Goal: Task Accomplishment & Management: Manage account settings

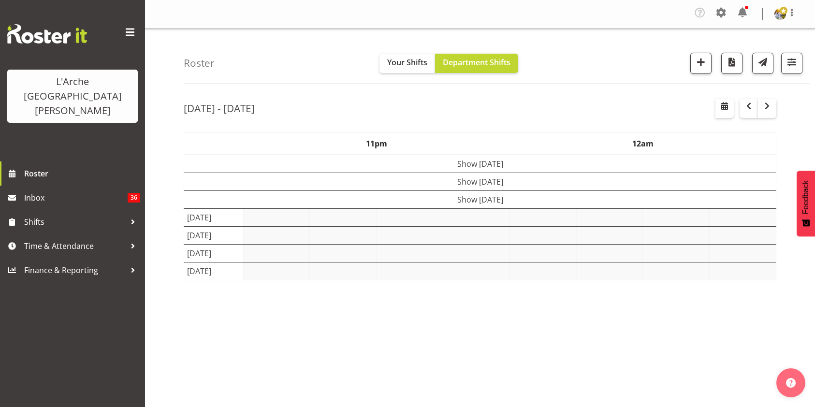
select select "shift"
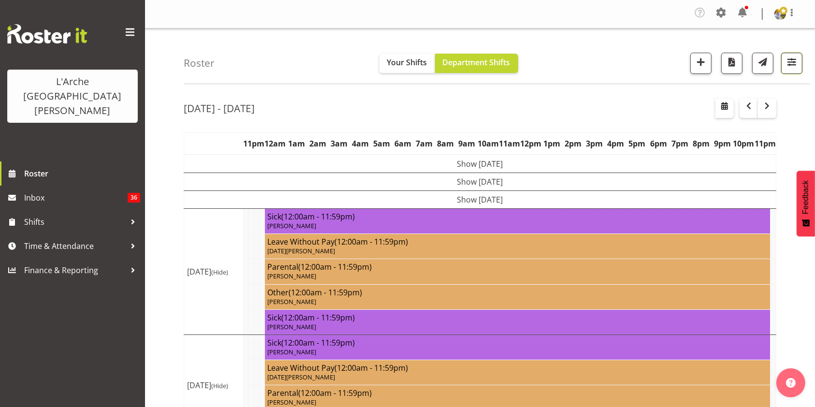
click at [784, 68] on button "button" at bounding box center [791, 63] width 21 height 21
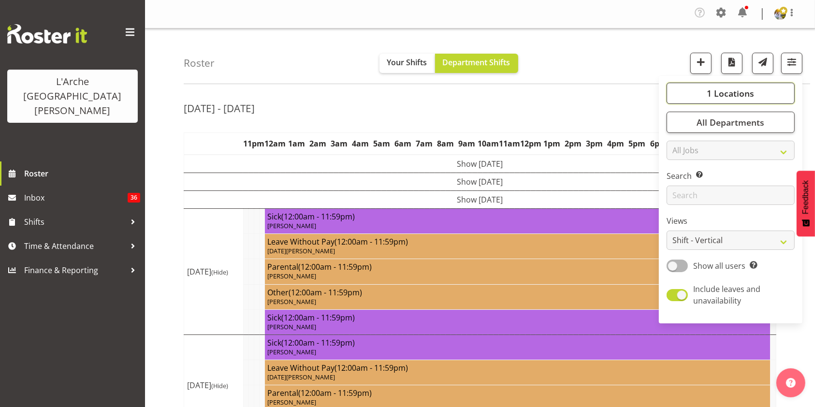
click at [747, 93] on span "1 Locations" at bounding box center [730, 93] width 47 height 12
click at [678, 160] on span at bounding box center [678, 164] width 8 height 8
click at [678, 161] on input "41" at bounding box center [677, 164] width 6 height 6
checkbox input "true"
click at [674, 260] on span at bounding box center [676, 266] width 21 height 12
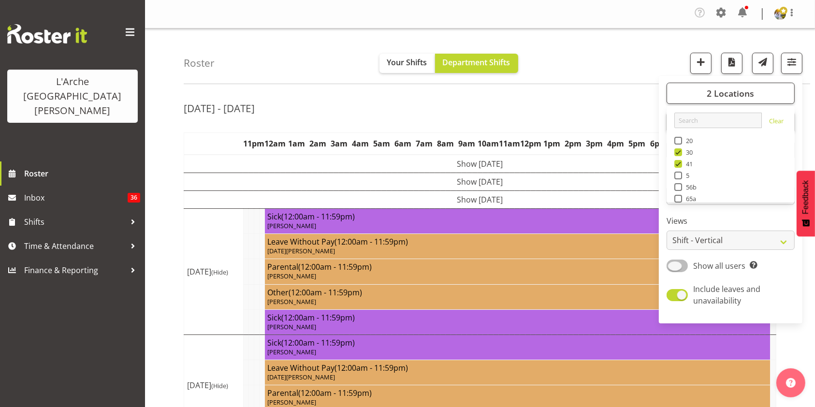
click at [673, 262] on input "Show all users Show only rostered employees" at bounding box center [669, 265] width 6 height 6
checkbox input "true"
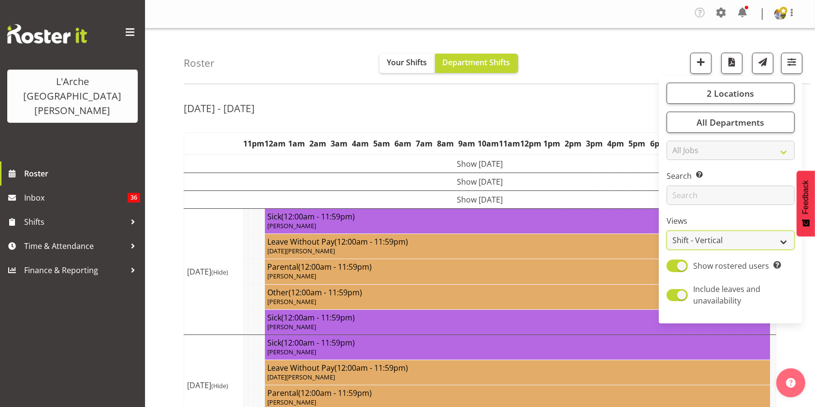
click at [683, 238] on select "Staff Role Shift - Horizontal Shift - Vertical Staff - Location" at bounding box center [730, 240] width 128 height 19
select select "staff"
click at [667, 231] on select "Staff Role Shift - Horizontal Shift - Vertical Staff - Location" at bounding box center [730, 240] width 128 height 19
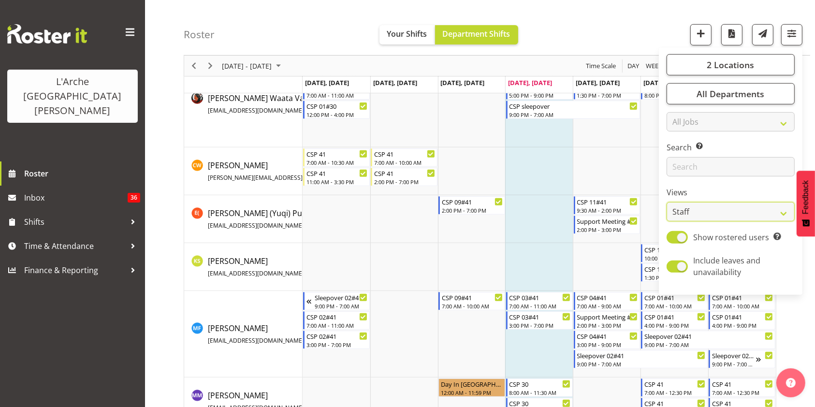
scroll to position [330, 0]
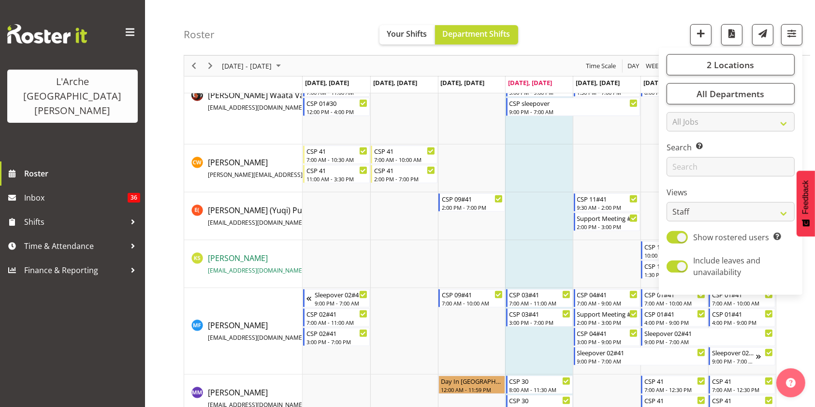
click at [269, 267] on span "[EMAIL_ADDRESS][DOMAIN_NAME]" at bounding box center [256, 270] width 96 height 8
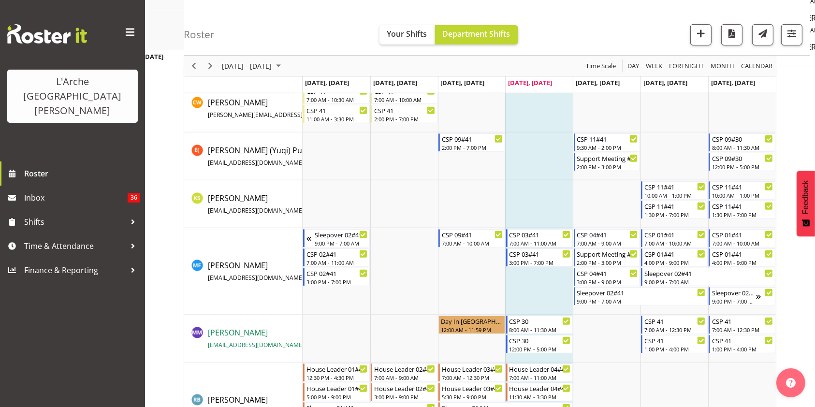
scroll to position [390, 0]
click at [371, 215] on td "Timeline Week of August 28, 2025" at bounding box center [404, 205] width 68 height 48
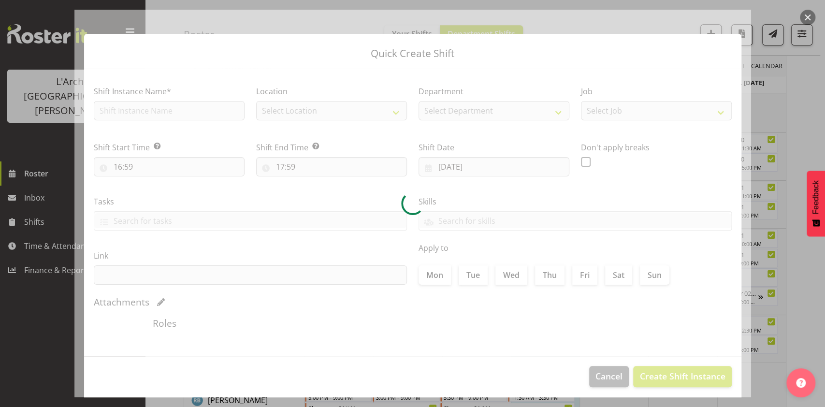
click at [808, 17] on button "button" at bounding box center [807, 17] width 15 height 15
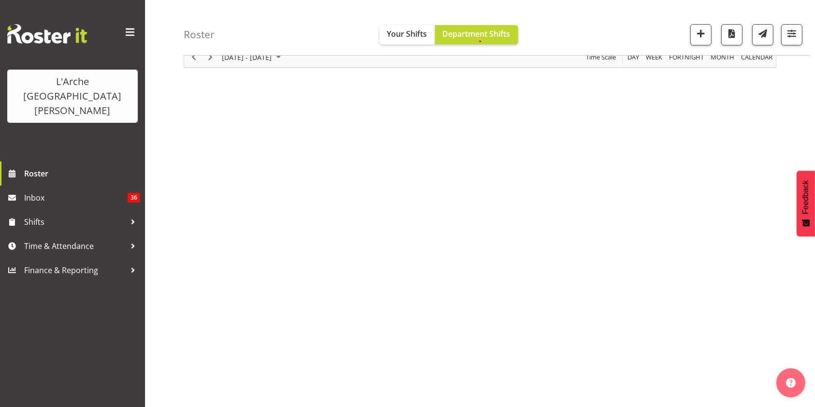
scroll to position [39, 0]
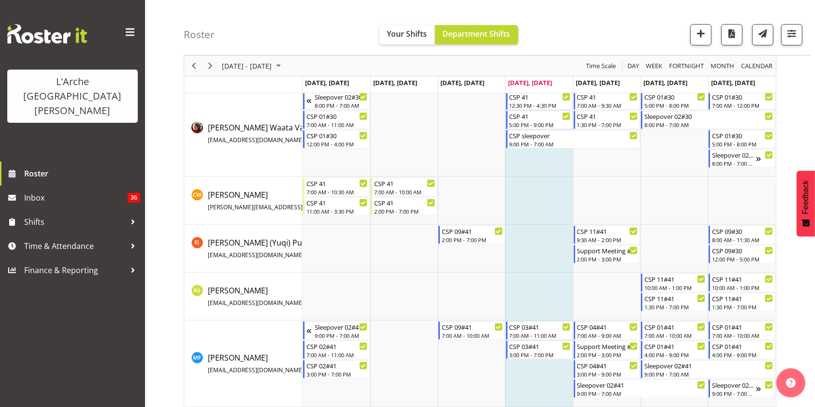
scroll to position [299, 0]
click at [792, 38] on span "button" at bounding box center [791, 33] width 13 height 13
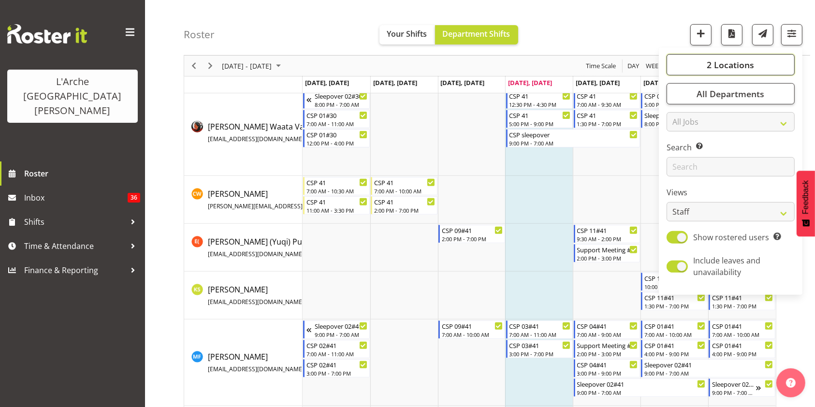
click at [706, 63] on button "2 Locations" at bounding box center [730, 64] width 128 height 21
click at [679, 157] on span at bounding box center [678, 159] width 8 height 8
click at [679, 157] on input "56b" at bounding box center [677, 159] width 6 height 6
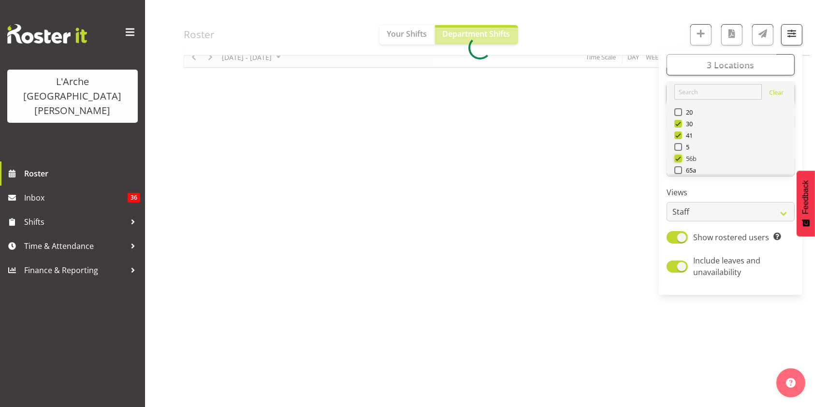
scroll to position [0, 0]
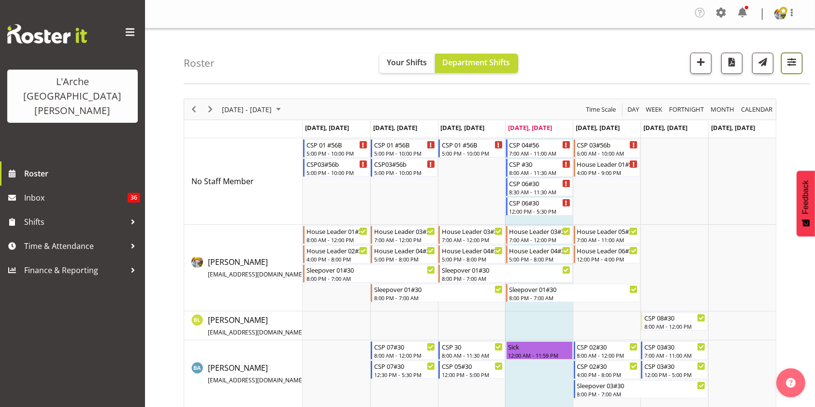
click at [794, 61] on span "button" at bounding box center [791, 62] width 13 height 13
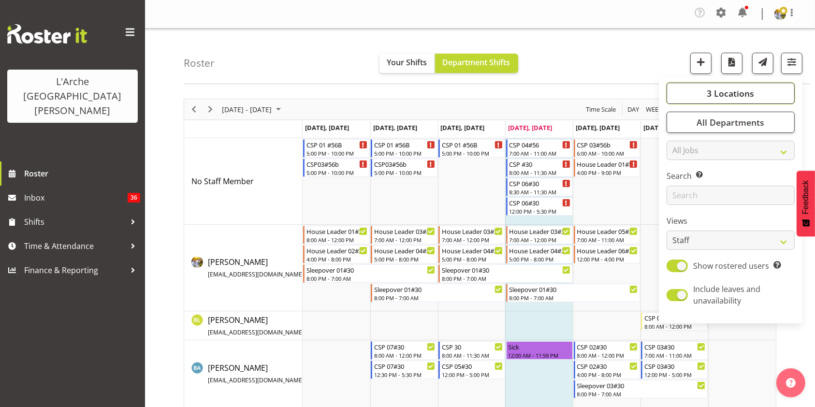
click at [731, 92] on span "3 Locations" at bounding box center [730, 93] width 47 height 12
click at [677, 159] on div "41" at bounding box center [730, 165] width 113 height 12
click at [679, 187] on span at bounding box center [678, 187] width 8 height 8
click at [679, 187] on input "56b" at bounding box center [677, 187] width 6 height 6
checkbox input "false"
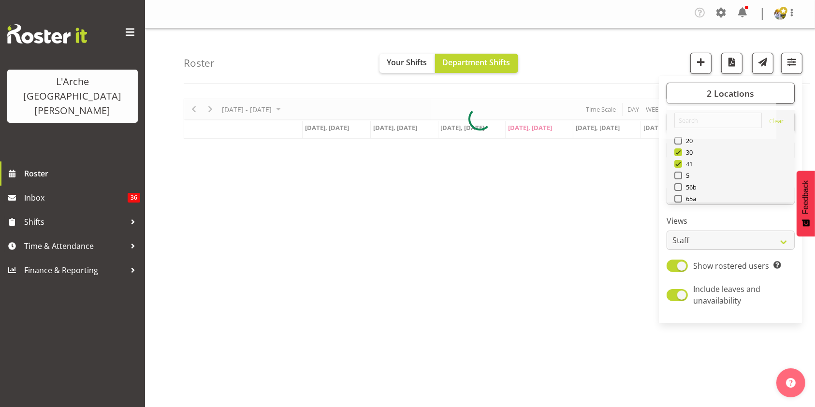
click at [679, 165] on span at bounding box center [678, 164] width 8 height 8
click at [679, 165] on input "41" at bounding box center [677, 164] width 6 height 6
checkbox input "false"
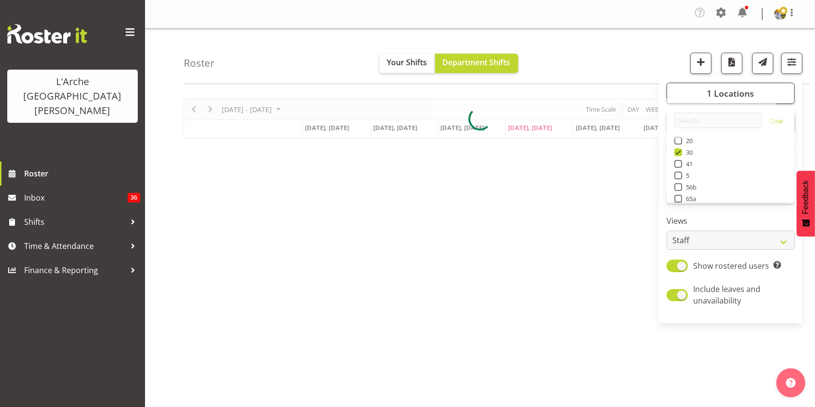
click at [310, 58] on div "Roster Your Shifts Department Shifts 1 Locations Clear 20 30 41 5 56b 65a 73 Ar…" at bounding box center [497, 57] width 626 height 56
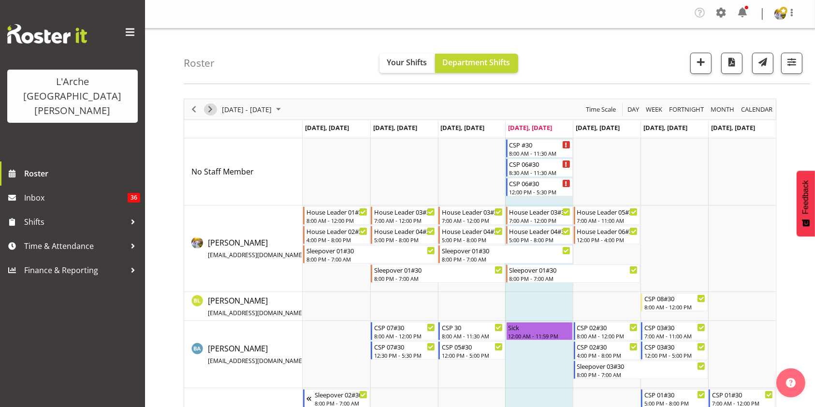
click at [210, 110] on span "Next" at bounding box center [210, 109] width 12 height 12
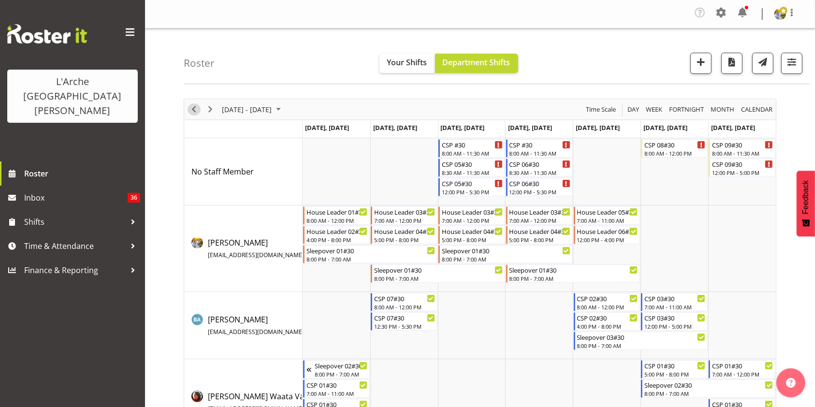
click at [195, 111] on span "Previous" at bounding box center [194, 109] width 12 height 12
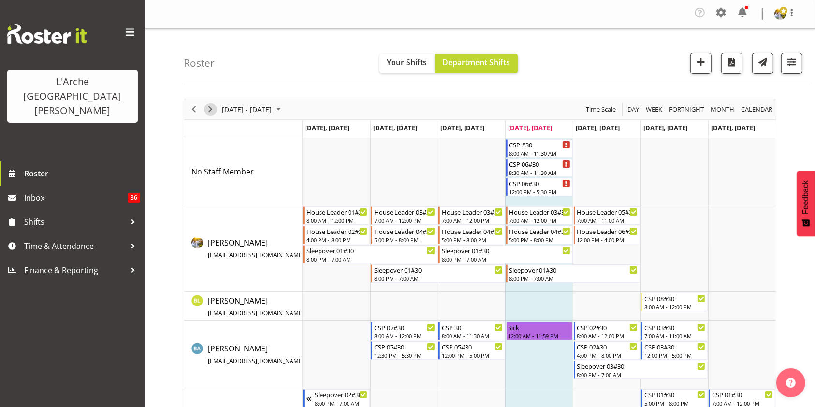
click at [212, 111] on span "Next" at bounding box center [210, 109] width 12 height 12
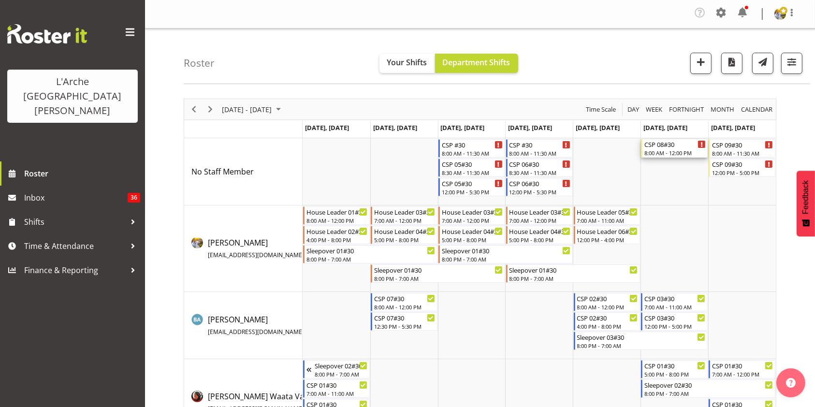
click at [661, 145] on div "CSP 08#30" at bounding box center [674, 144] width 61 height 10
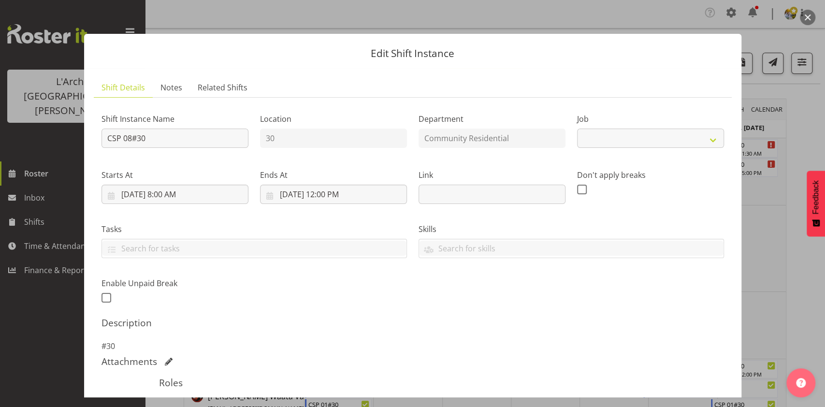
select select "3"
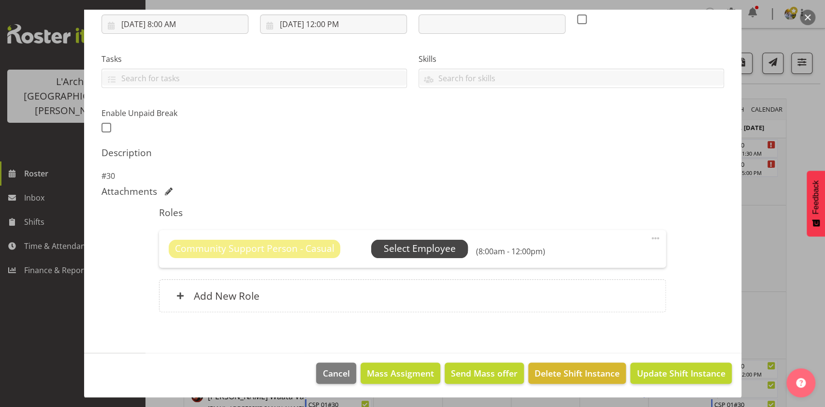
click at [425, 250] on span "Select Employee" at bounding box center [420, 249] width 72 height 14
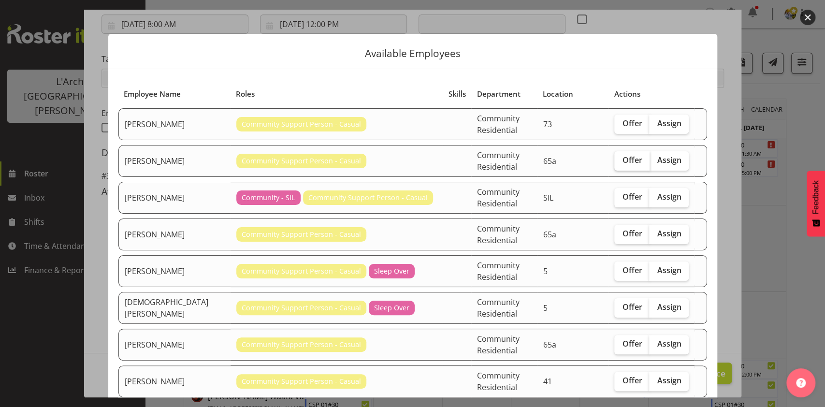
click at [627, 157] on span "Offer" at bounding box center [632, 160] width 20 height 10
click at [621, 157] on input "Offer" at bounding box center [617, 160] width 6 height 6
checkbox input "true"
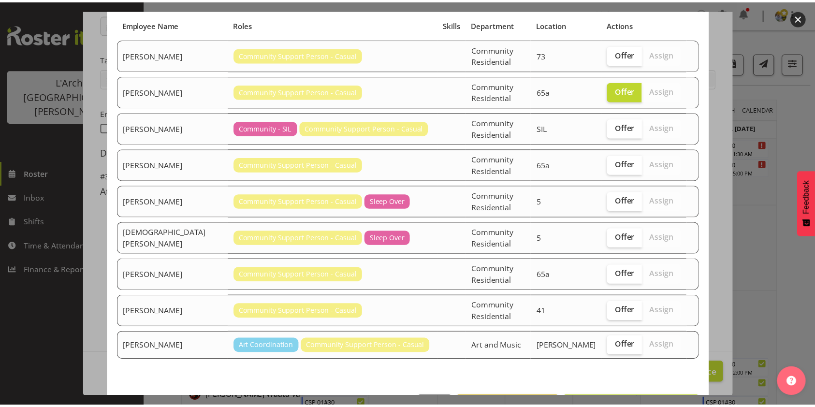
scroll to position [71, 0]
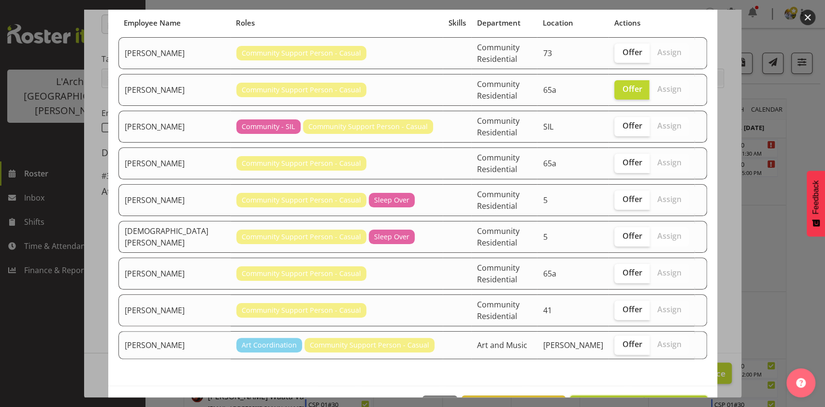
click at [653, 395] on button "Send offer to [PERSON_NAME]" at bounding box center [638, 405] width 137 height 21
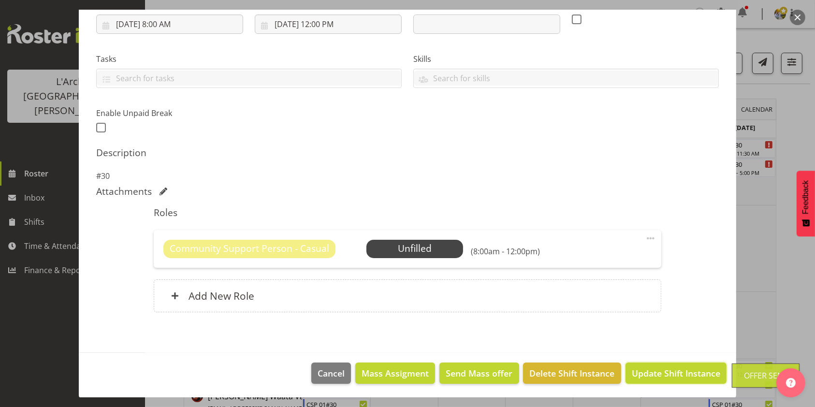
drag, startPoint x: 653, startPoint y: 381, endPoint x: 678, endPoint y: 369, distance: 27.7
click at [678, 369] on span "Update Shift Instance" at bounding box center [676, 373] width 88 height 13
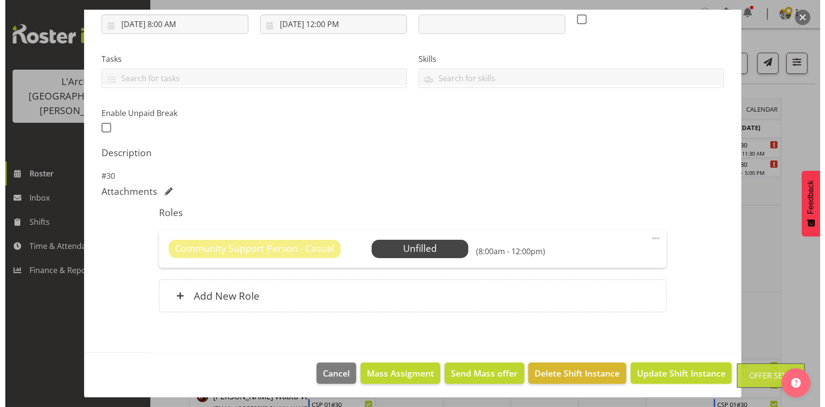
scroll to position [132, 0]
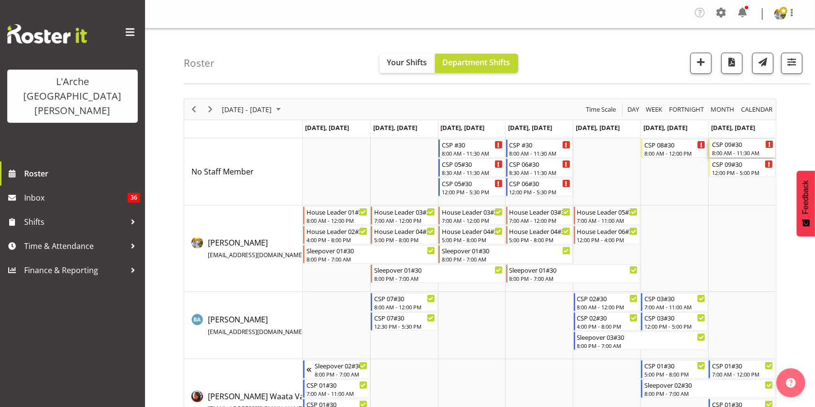
click at [739, 153] on div "8:00 AM - 11:30 AM" at bounding box center [742, 153] width 61 height 8
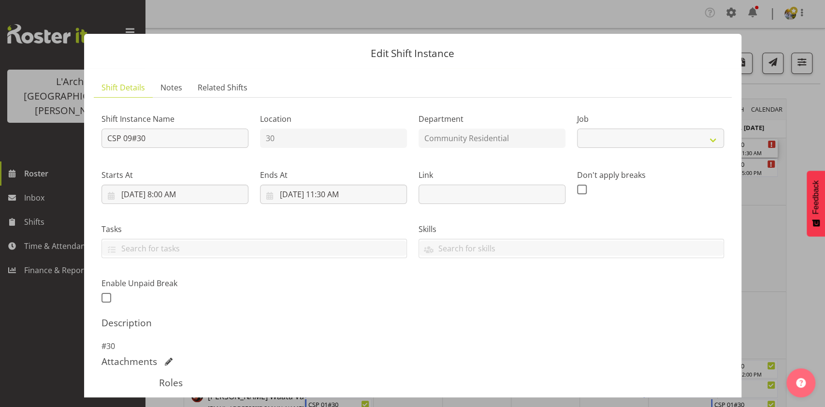
select select "3"
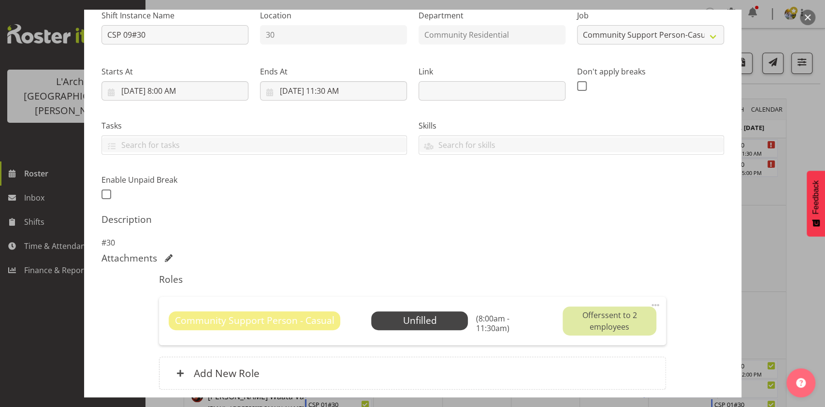
scroll to position [181, 0]
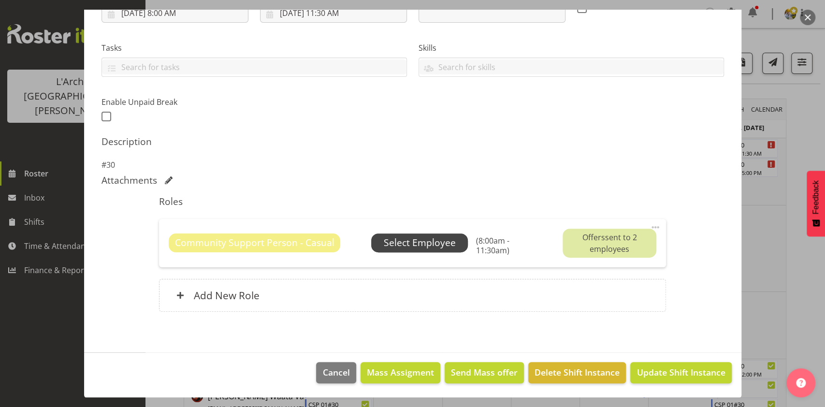
click at [420, 243] on span "Select Employee" at bounding box center [420, 243] width 72 height 14
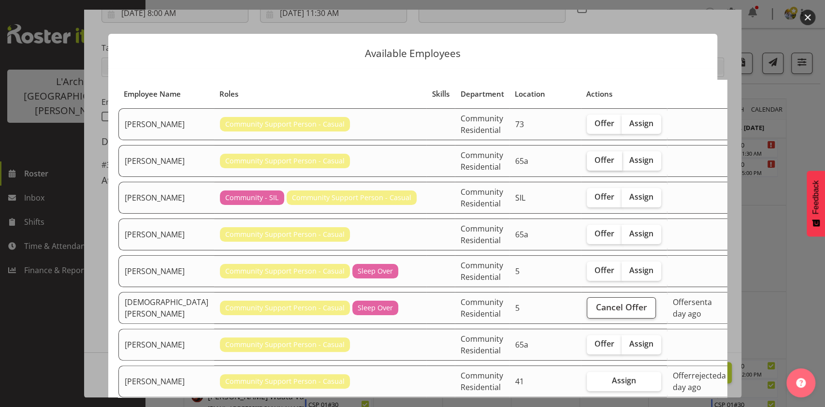
click at [594, 165] on span "Offer" at bounding box center [604, 160] width 20 height 10
click at [587, 163] on input "Offer" at bounding box center [590, 160] width 6 height 6
checkbox input "true"
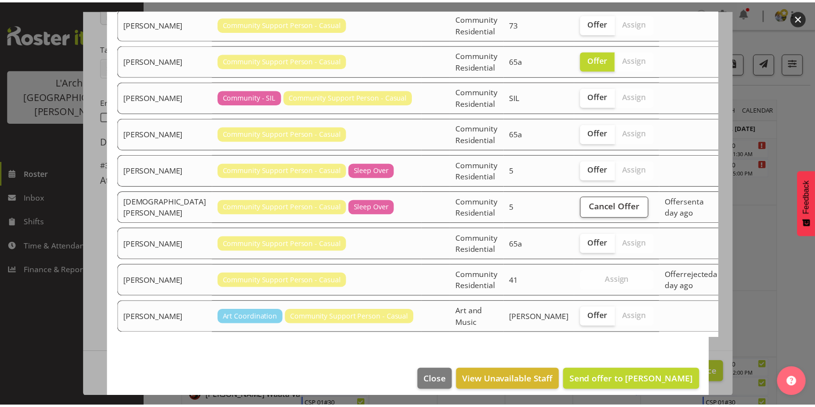
scroll to position [117, 0]
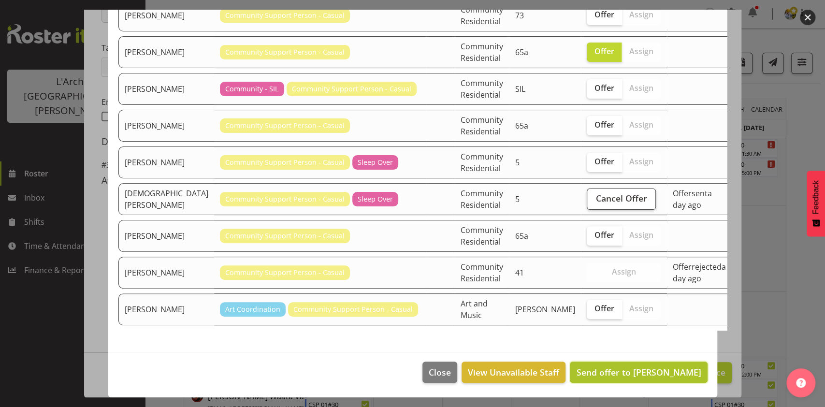
click at [635, 370] on span "Send offer to [PERSON_NAME]" at bounding box center [638, 372] width 125 height 12
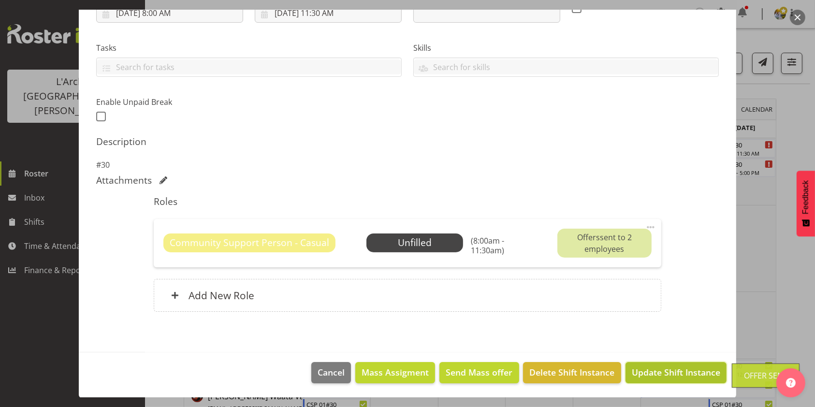
drag, startPoint x: 635, startPoint y: 370, endPoint x: 669, endPoint y: 370, distance: 34.8
click at [669, 370] on span "Update Shift Instance" at bounding box center [676, 372] width 88 height 13
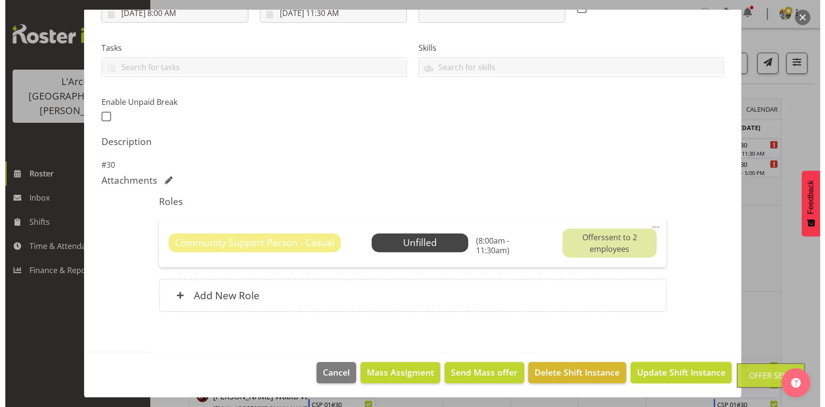
scroll to position [143, 0]
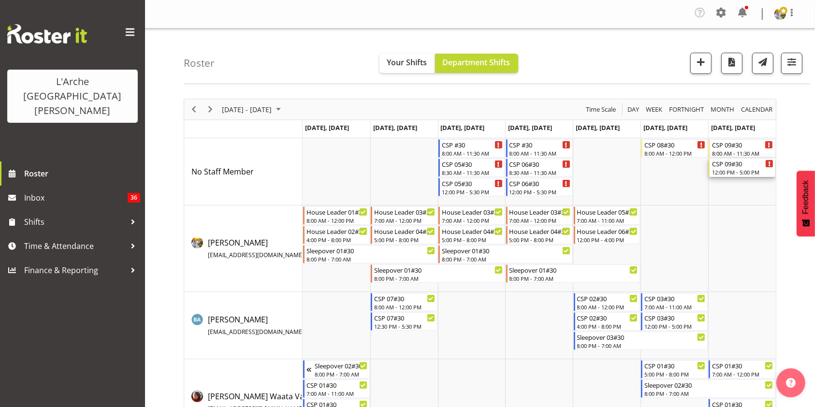
click at [726, 173] on div "12:00 PM - 5:00 PM" at bounding box center [742, 172] width 61 height 8
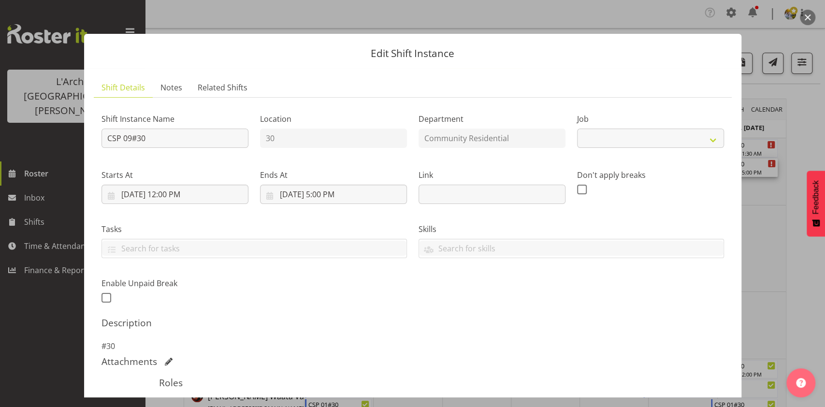
select select "3"
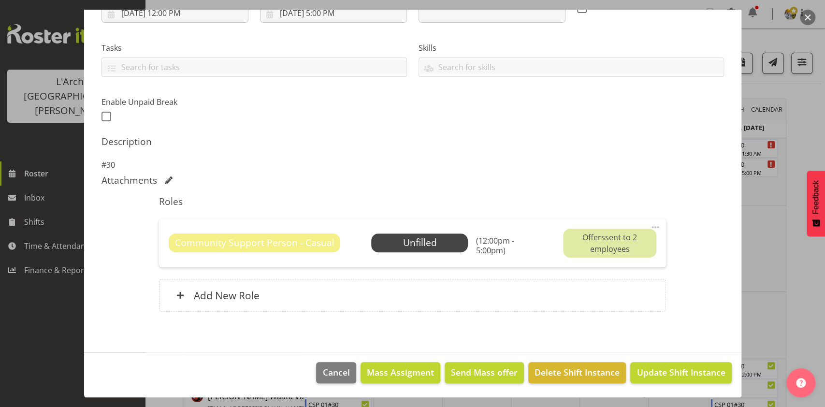
click at [440, 255] on div "Community Support Person - Casual Unfilled Select Employee (12:00pm - 5:00pm) O…" at bounding box center [413, 243] width 488 height 29
click at [444, 246] on span "Select Employee" at bounding box center [420, 243] width 72 height 14
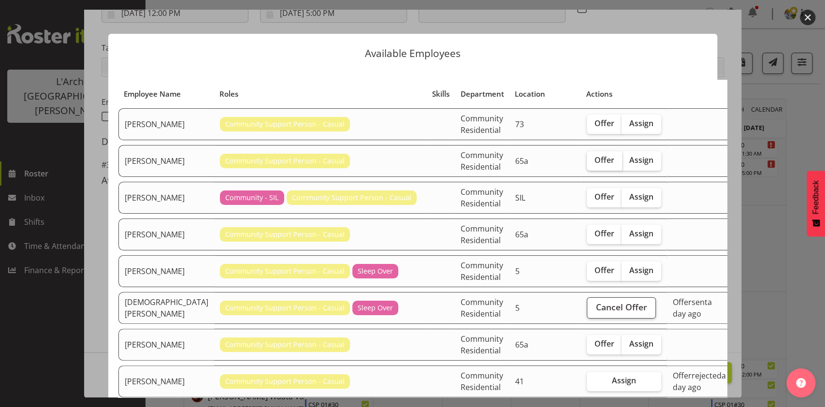
click at [587, 171] on label "Offer" at bounding box center [604, 160] width 35 height 19
click at [587, 163] on input "Offer" at bounding box center [590, 160] width 6 height 6
checkbox input "true"
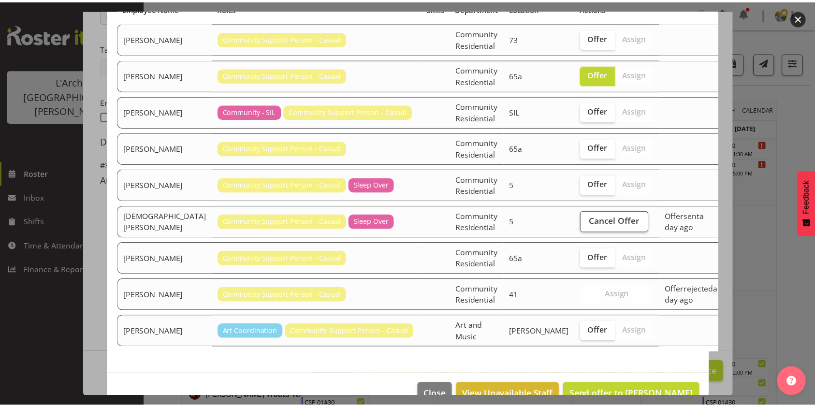
scroll to position [117, 0]
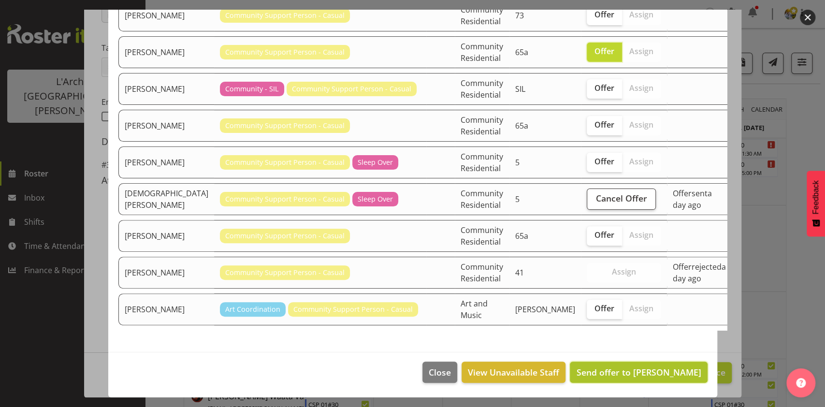
click at [640, 374] on span "Send offer to [PERSON_NAME]" at bounding box center [638, 372] width 125 height 12
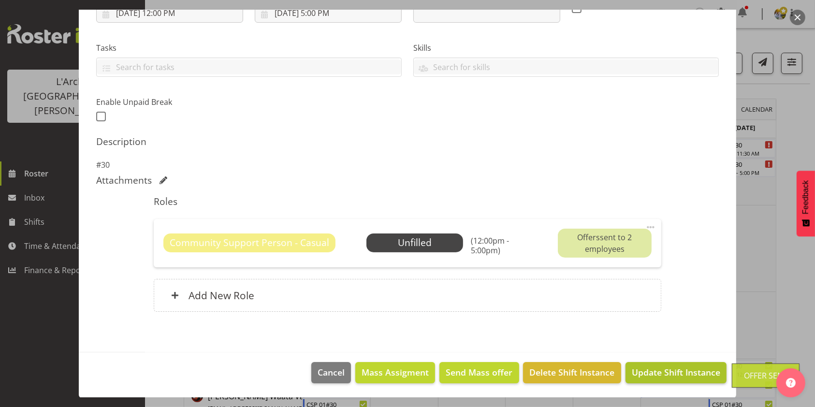
click at [662, 374] on span "Update Shift Instance" at bounding box center [676, 372] width 88 height 13
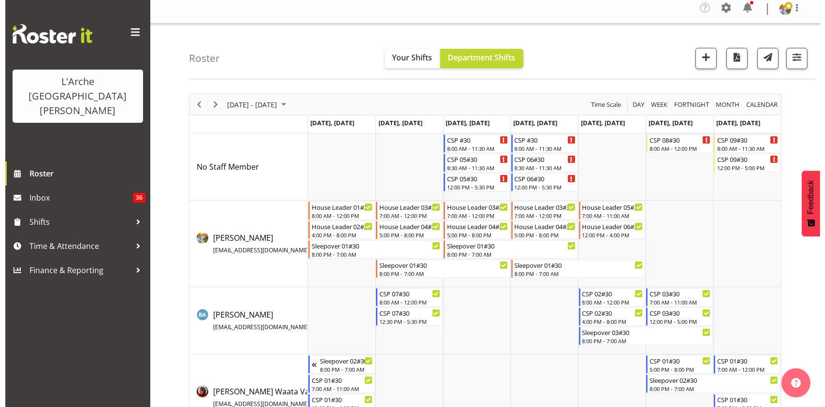
scroll to position [0, 0]
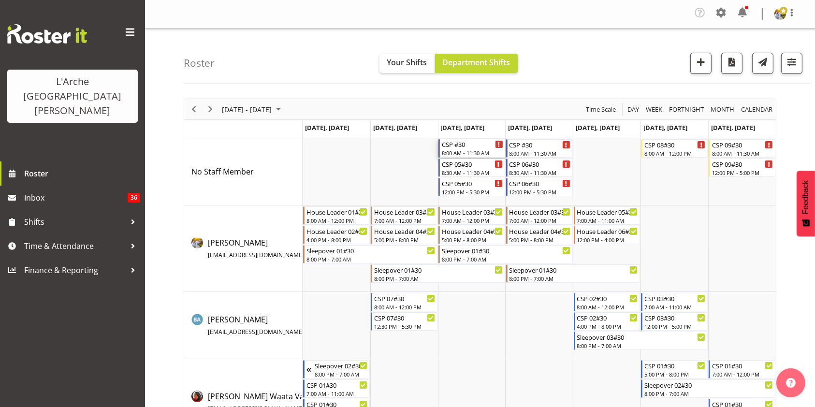
click at [460, 151] on div "8:00 AM - 11:30 AM" at bounding box center [472, 153] width 61 height 8
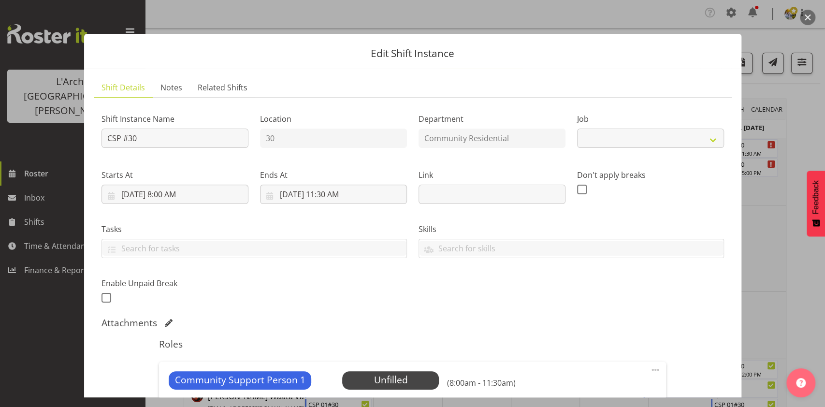
select select "2"
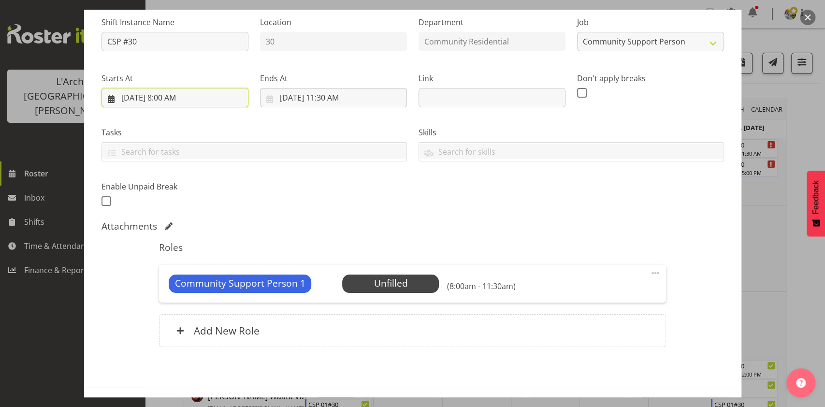
click at [121, 93] on input "[DATE] 8:00 AM" at bounding box center [174, 97] width 147 height 19
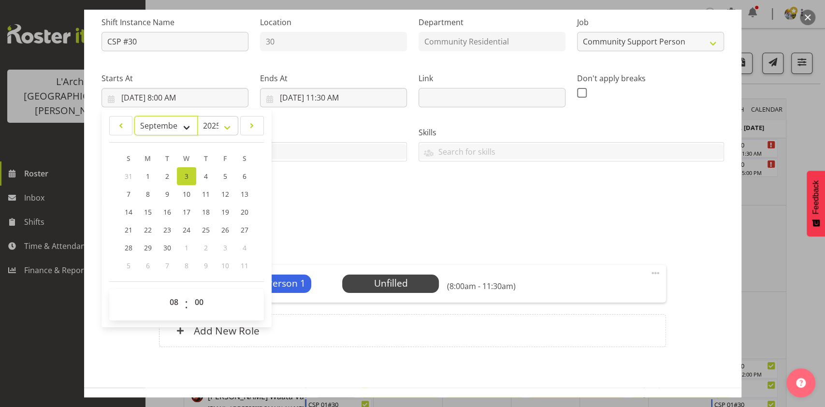
click at [152, 127] on select "January February March April May June July August September October November De…" at bounding box center [165, 125] width 63 height 19
select select "7"
click at [134, 116] on select "January February March April May June July August September October November De…" at bounding box center [165, 125] width 63 height 19
click at [244, 247] on span "30" at bounding box center [245, 248] width 8 height 9
type input "[DATE] 8:00 AM"
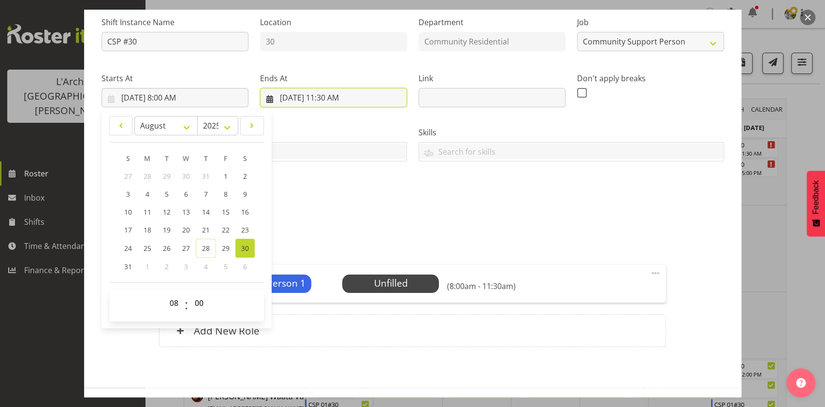
click at [289, 100] on input "[DATE] 11:30 AM" at bounding box center [333, 97] width 147 height 19
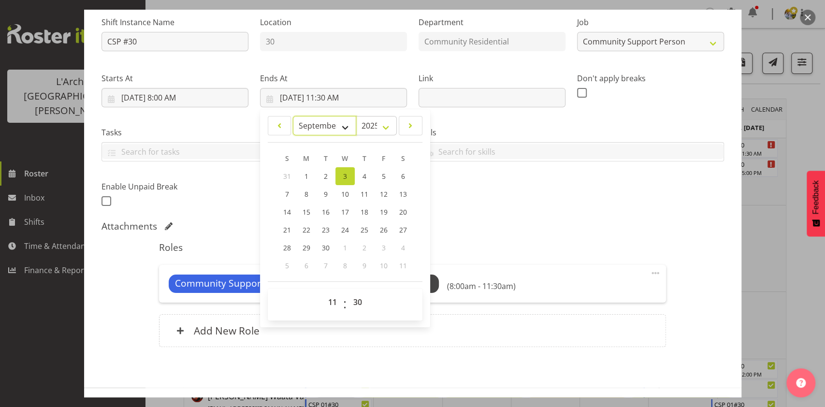
click at [313, 130] on select "January February March April May June July August September October November De…" at bounding box center [324, 125] width 63 height 19
select select "7"
click at [293, 116] on select "January February March April May June July August September October November De…" at bounding box center [324, 125] width 63 height 19
click at [400, 247] on span "30" at bounding box center [404, 248] width 8 height 9
type input "[DATE] 11:30 AM"
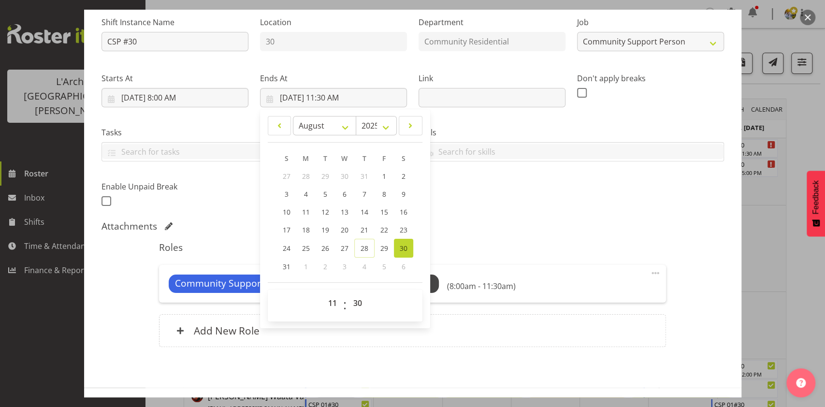
click at [499, 210] on div "Shift Instance Name CSP #30 Location 30 Department Community Residential Job Cr…" at bounding box center [413, 109] width 634 height 212
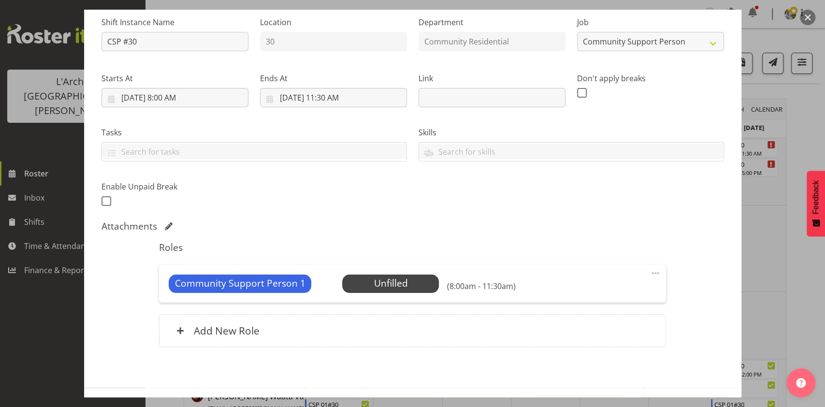
scroll to position [131, 0]
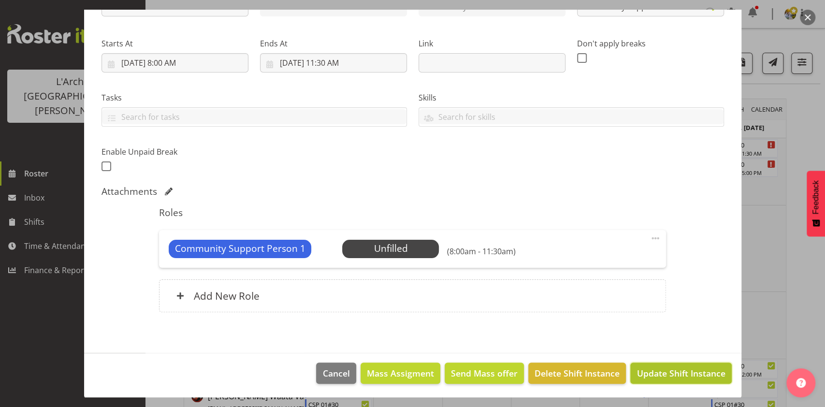
click at [637, 377] on span "Update Shift Instance" at bounding box center [681, 373] width 88 height 13
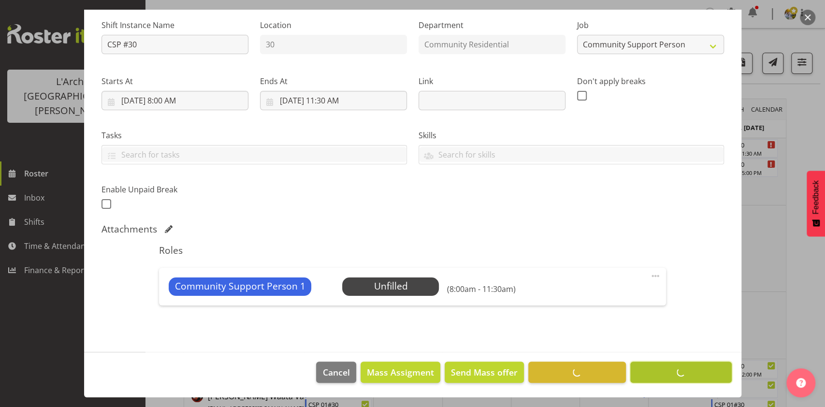
scroll to position [93, 0]
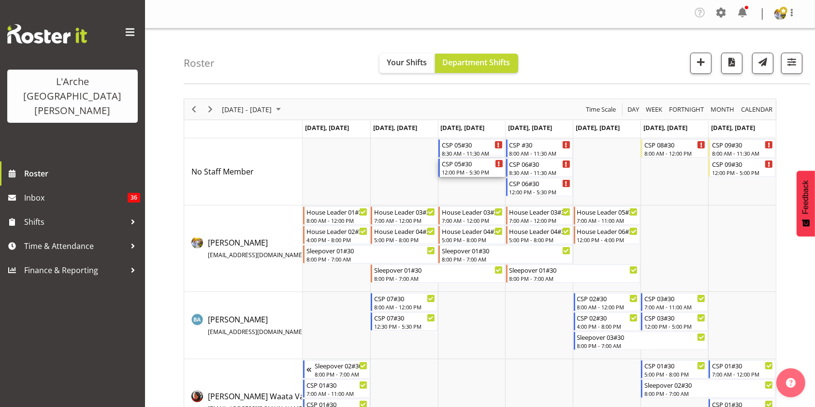
click at [475, 170] on div "12:00 PM - 5:30 PM" at bounding box center [472, 172] width 61 height 8
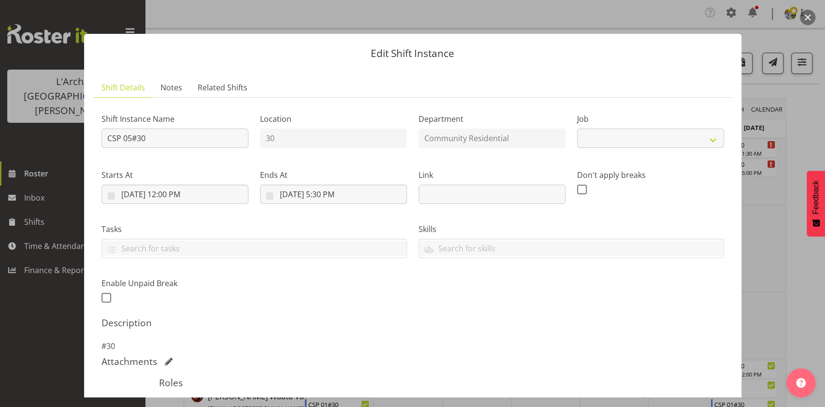
select select "2"
click at [323, 195] on input "[DATE] 5:30 PM" at bounding box center [333, 194] width 147 height 19
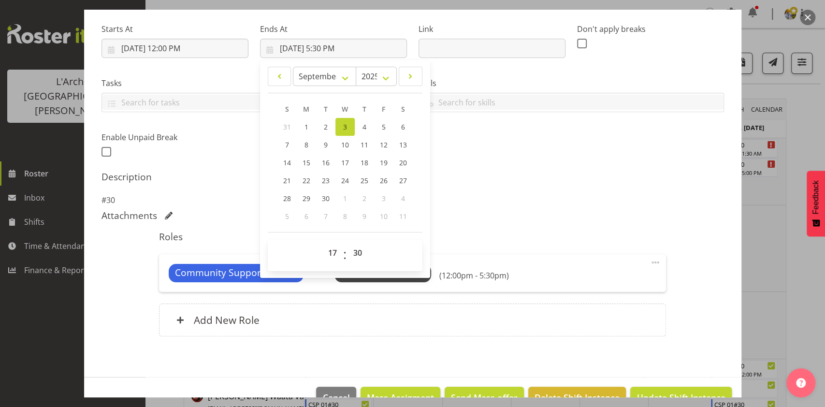
scroll to position [154, 0]
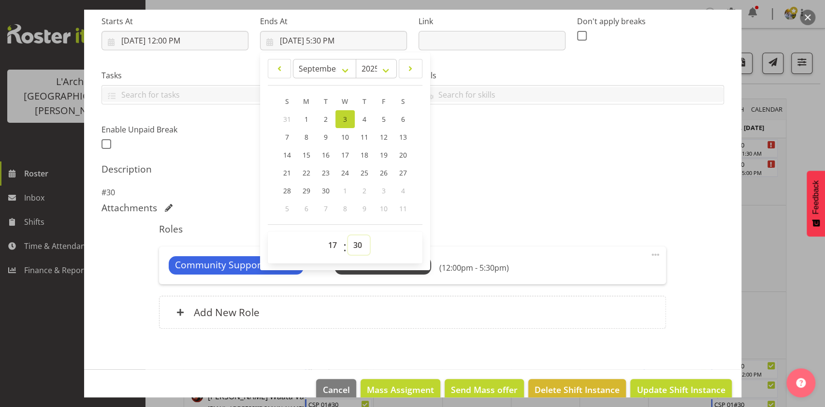
click at [358, 246] on select "00 01 02 03 04 05 06 07 08 09 10 11 12 13 14 15 16 17 18 19 20 21 22 23 24 25 2…" at bounding box center [359, 244] width 22 height 19
select select "0"
click at [348, 235] on select "00 01 02 03 04 05 06 07 08 09 10 11 12 13 14 15 16 17 18 19 20 21 22 23 24 25 2…" at bounding box center [359, 244] width 22 height 19
type input "[DATE] 5:00 PM"
click at [608, 160] on div "Shift Instance Name CSP 05#30 Location 30 Department Community Residential Job …" at bounding box center [412, 146] width 622 height 389
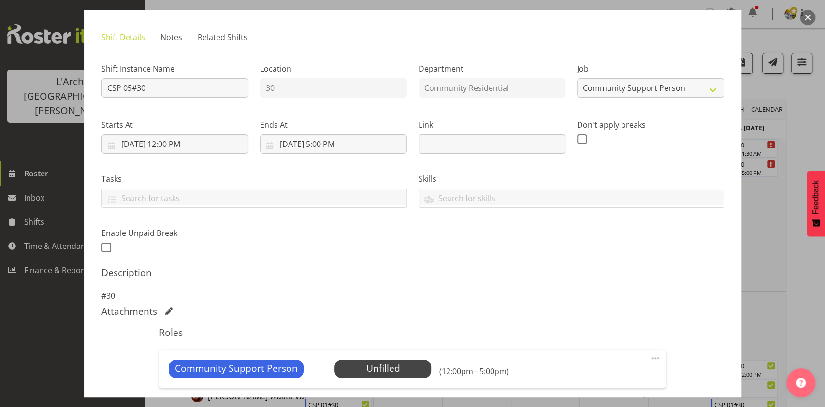
scroll to position [50, 0]
click at [127, 141] on input "[DATE] 12:00 PM" at bounding box center [174, 144] width 147 height 19
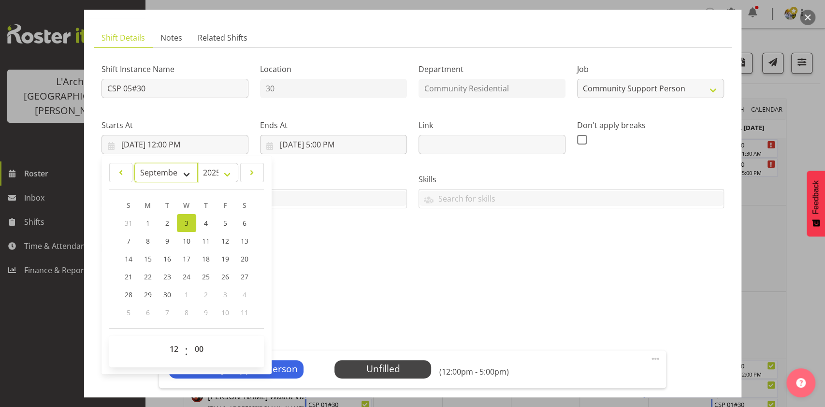
click at [144, 174] on select "January February March April May June July August September October November De…" at bounding box center [165, 172] width 63 height 19
select select "7"
click at [134, 163] on select "January February March April May June July August September October November De…" at bounding box center [165, 172] width 63 height 19
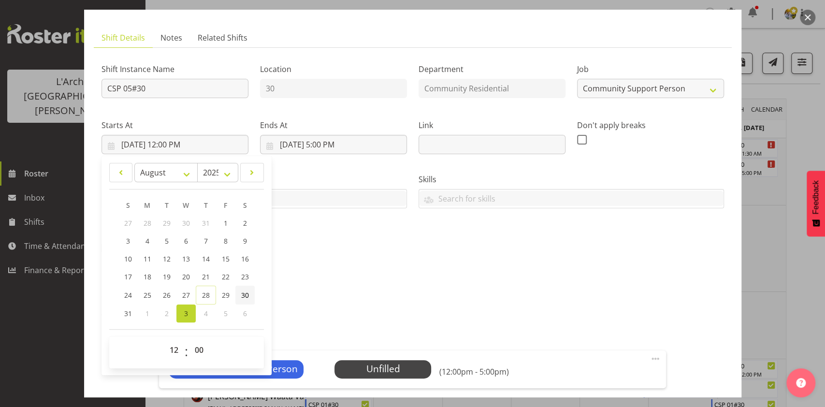
click at [247, 293] on span "30" at bounding box center [245, 294] width 8 height 9
click at [243, 297] on span "30" at bounding box center [245, 294] width 8 height 9
type input "[DATE] 12:00 AM"
click at [169, 348] on select "00 01 02 03 04 05 06 07 08 09 10 11 12 13 14 15 16 17 18 19 20 21 22 23" at bounding box center [175, 349] width 22 height 19
select select "12"
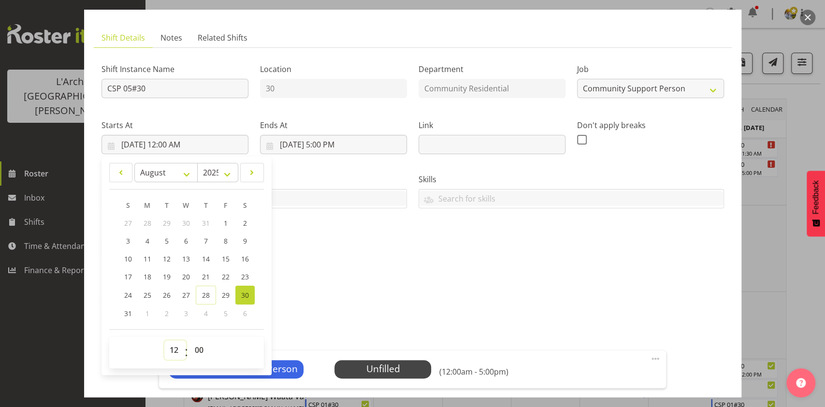
click at [164, 340] on select "00 01 02 03 04 05 06 07 08 09 10 11 12 13 14 15 16 17 18 19 20 21 22 23" at bounding box center [175, 349] width 22 height 19
type input "[DATE] 12:00 PM"
click at [386, 266] on div "Shift Instance Name CSP 05#30 Location 30 Department Community Residential Job …" at bounding box center [412, 250] width 622 height 389
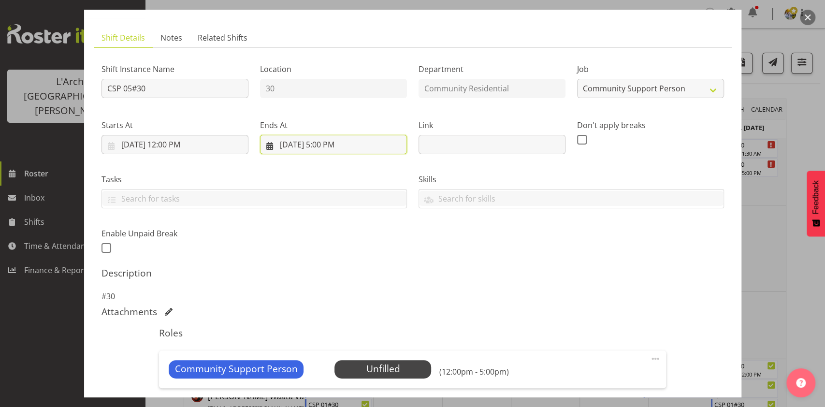
click at [291, 147] on input "[DATE] 5:00 PM" at bounding box center [333, 144] width 147 height 19
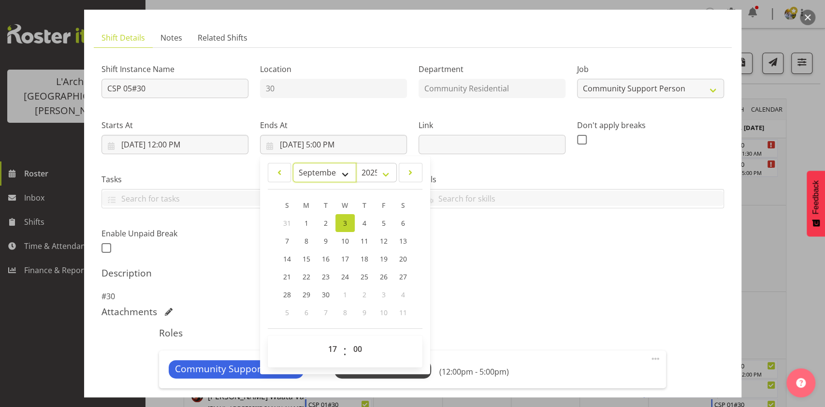
click at [324, 174] on select "January February March April May June July August September October November De…" at bounding box center [324, 172] width 63 height 19
select select "7"
click at [293, 163] on select "January February March April May June July August September October November De…" at bounding box center [324, 172] width 63 height 19
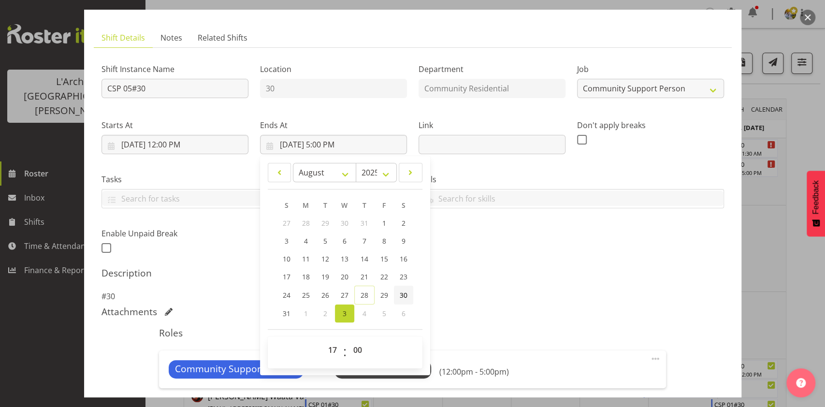
click at [402, 294] on span "30" at bounding box center [404, 294] width 8 height 9
type input "[DATE] 5:00 PM"
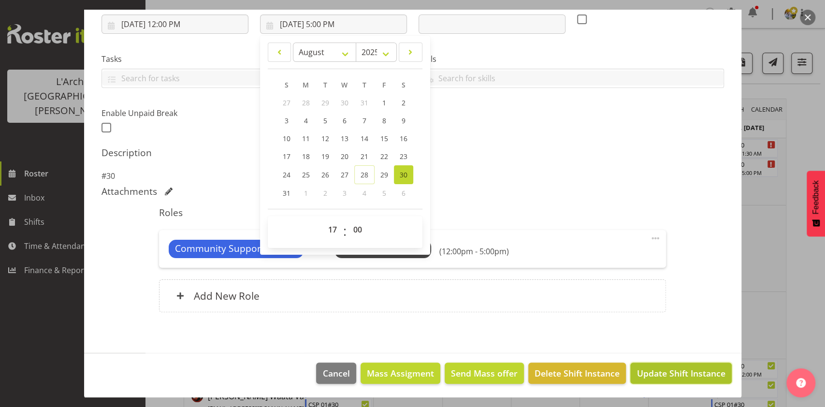
click at [665, 375] on span "Update Shift Instance" at bounding box center [681, 373] width 88 height 13
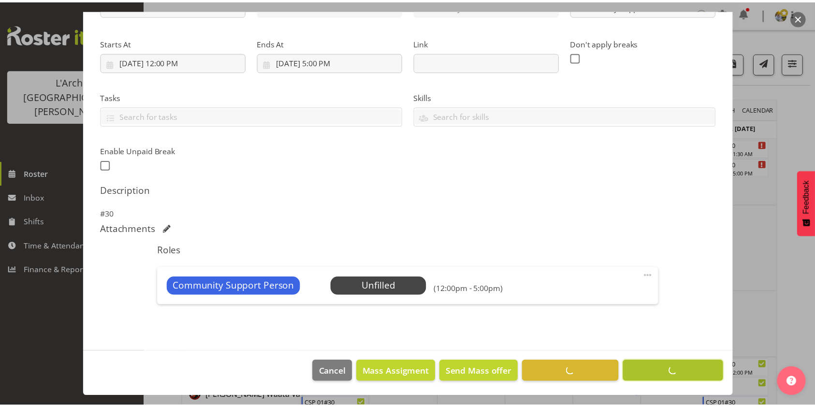
scroll to position [132, 0]
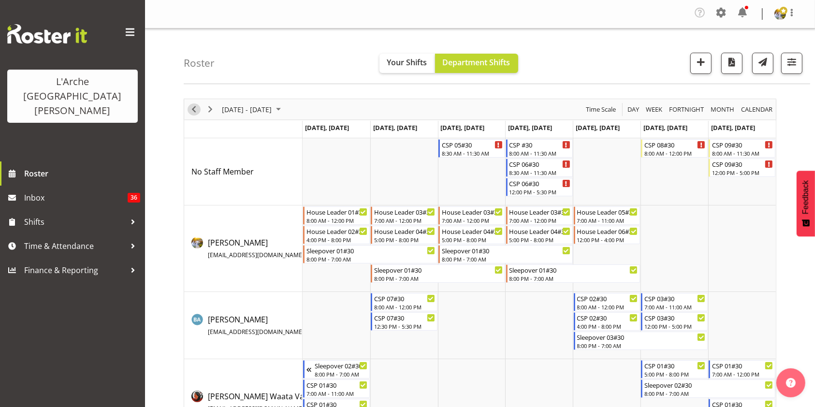
click at [195, 113] on span "Previous" at bounding box center [194, 109] width 12 height 12
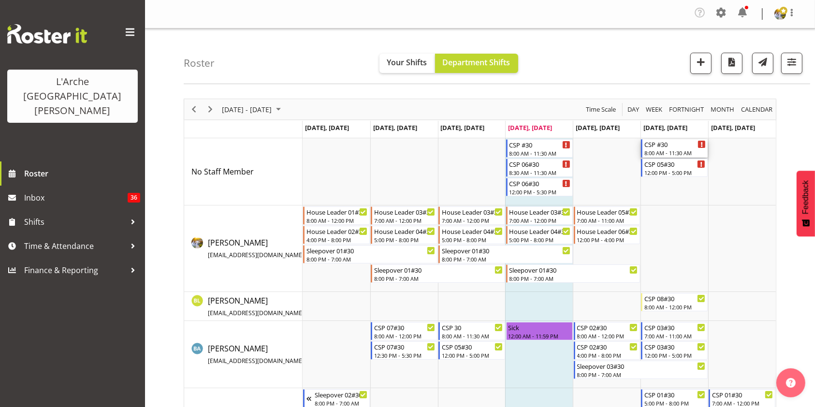
click at [679, 152] on div "8:00 AM - 11:30 AM" at bounding box center [674, 153] width 61 height 8
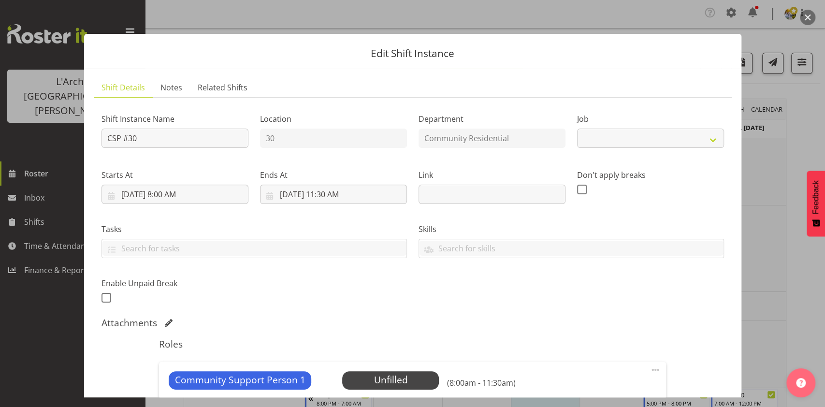
select select "2"
click at [368, 384] on span "Select Employee" at bounding box center [391, 380] width 72 height 14
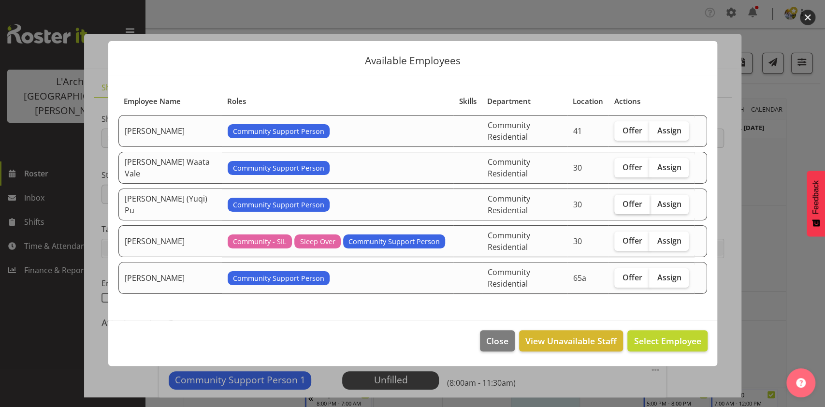
click at [629, 208] on span "Offer" at bounding box center [632, 204] width 20 height 10
click at [621, 207] on input "Offer" at bounding box center [617, 204] width 6 height 6
checkbox input "true"
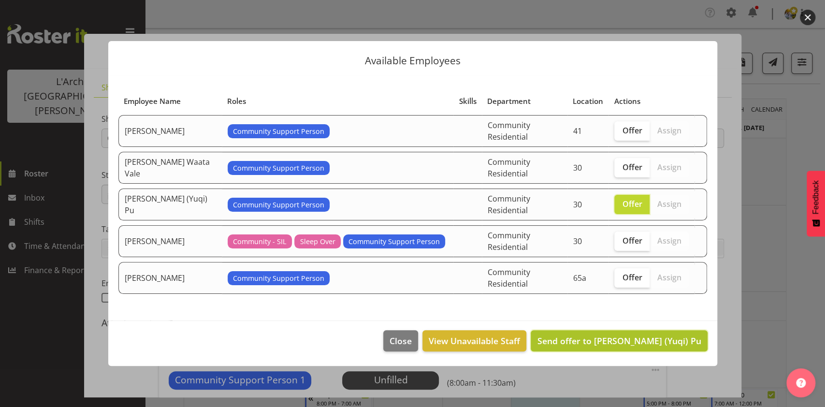
click at [641, 335] on span "Send offer to [PERSON_NAME] (Yuqi) Pu" at bounding box center [619, 341] width 164 height 12
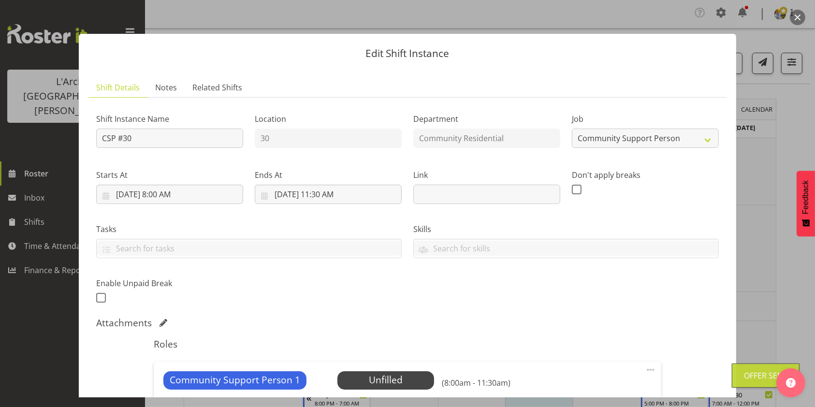
scroll to position [123, 0]
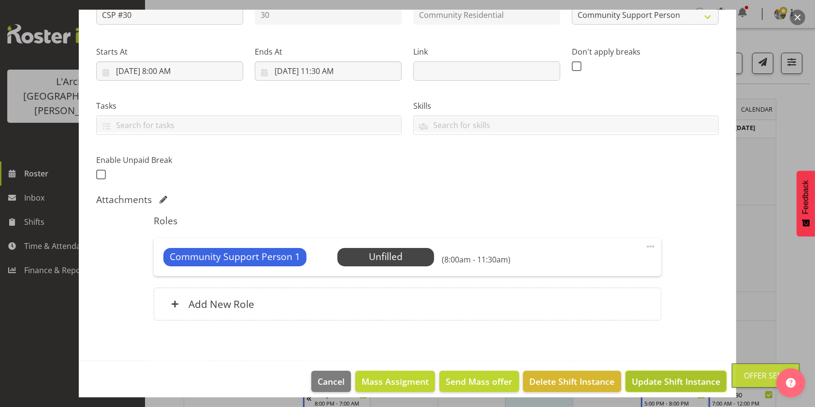
click at [663, 383] on span "Update Shift Instance" at bounding box center [676, 381] width 88 height 13
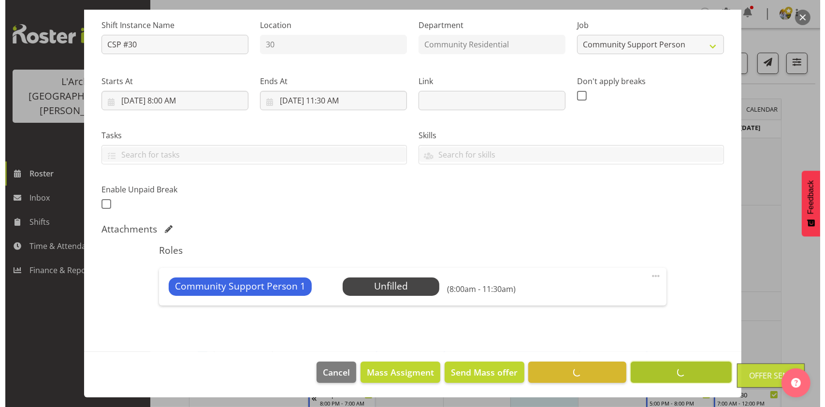
scroll to position [93, 0]
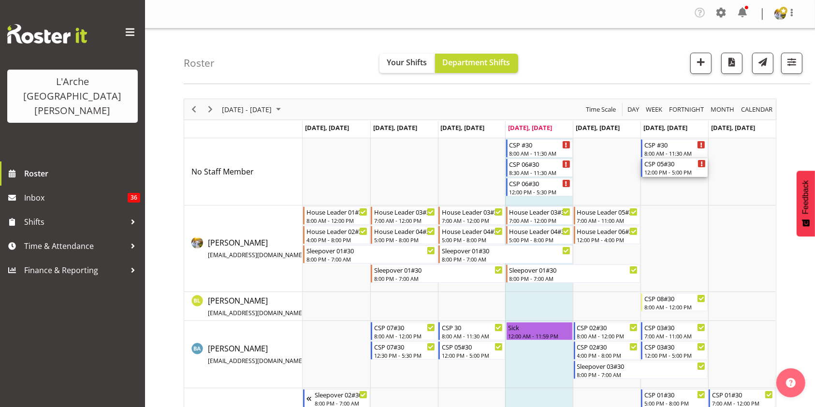
click at [667, 172] on div "12:00 PM - 5:00 PM" at bounding box center [674, 172] width 61 height 8
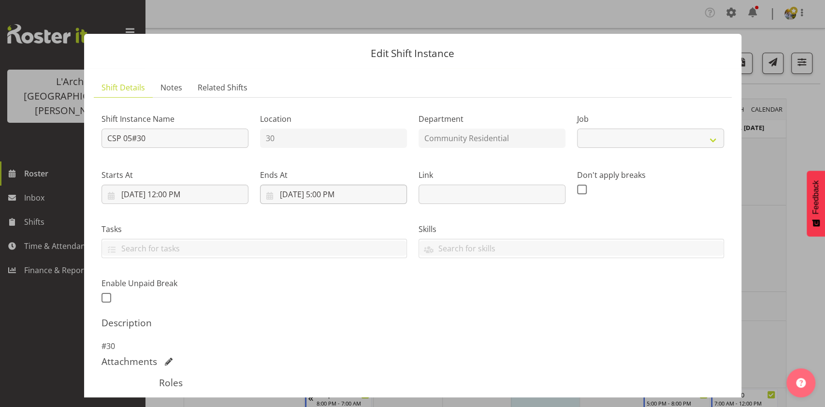
select select "2"
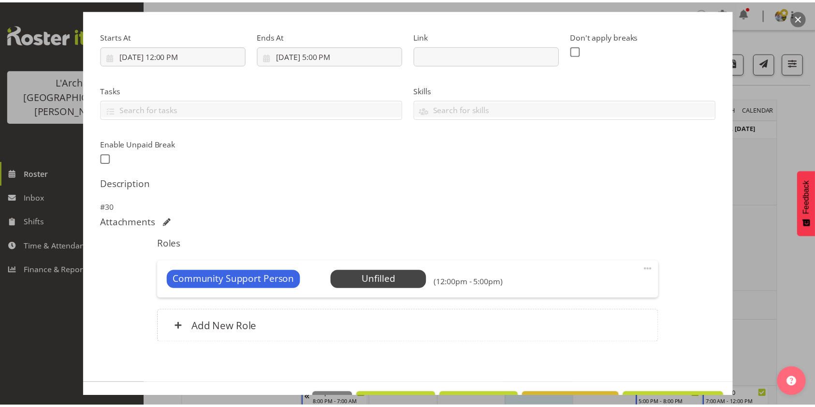
scroll to position [139, 0]
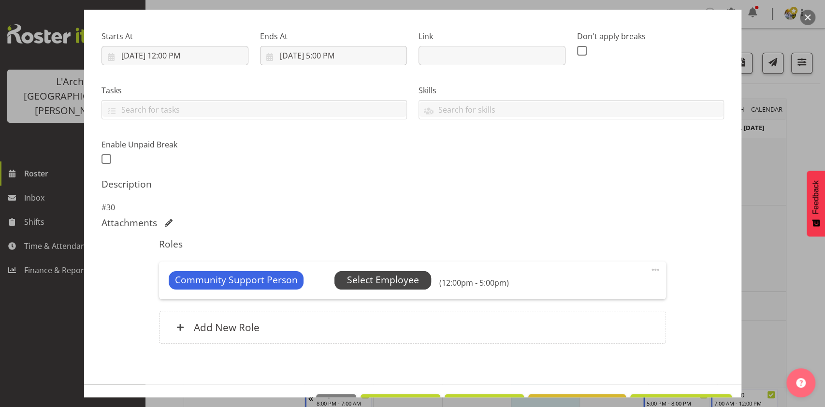
click at [369, 282] on span "Select Employee" at bounding box center [383, 280] width 72 height 14
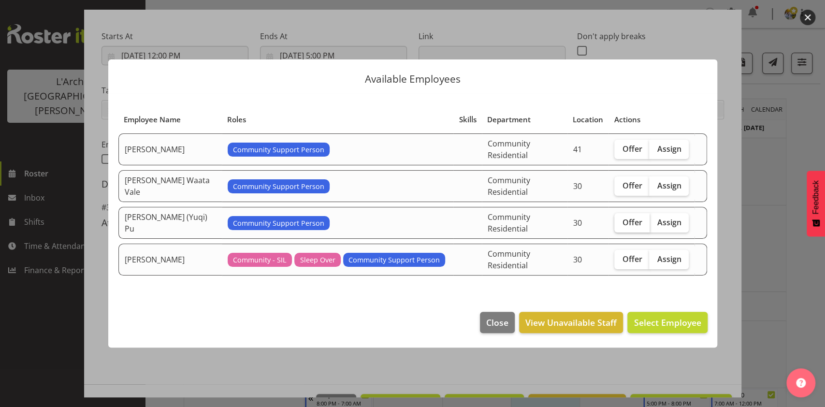
click at [631, 228] on label "Offer" at bounding box center [631, 222] width 35 height 19
click at [621, 225] on input "Offer" at bounding box center [617, 222] width 6 height 6
checkbox input "true"
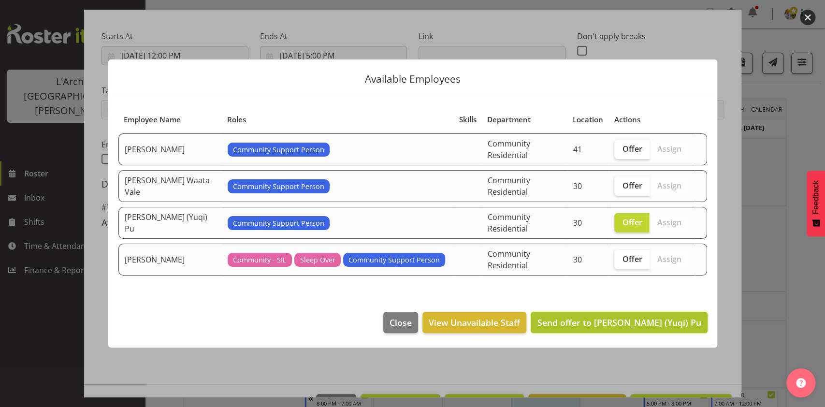
click at [625, 319] on span "Send offer to [PERSON_NAME] (Yuqi) Pu" at bounding box center [619, 323] width 164 height 12
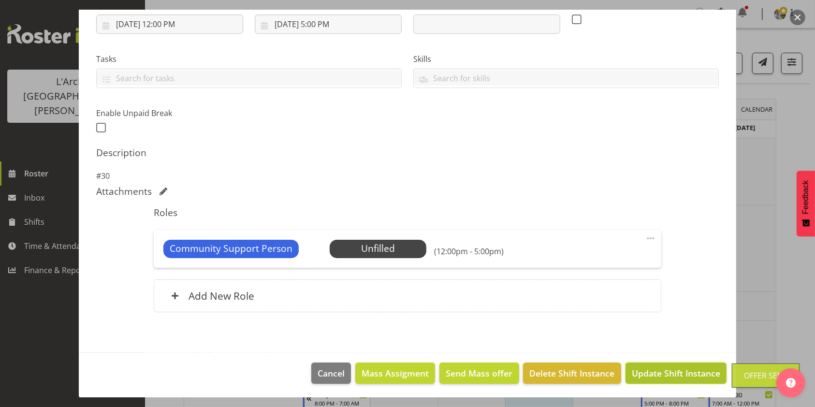
click at [680, 378] on span "Update Shift Instance" at bounding box center [676, 373] width 88 height 13
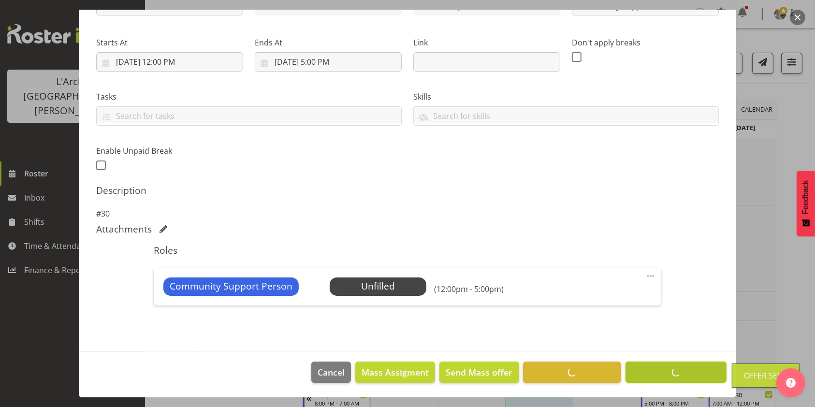
scroll to position [132, 0]
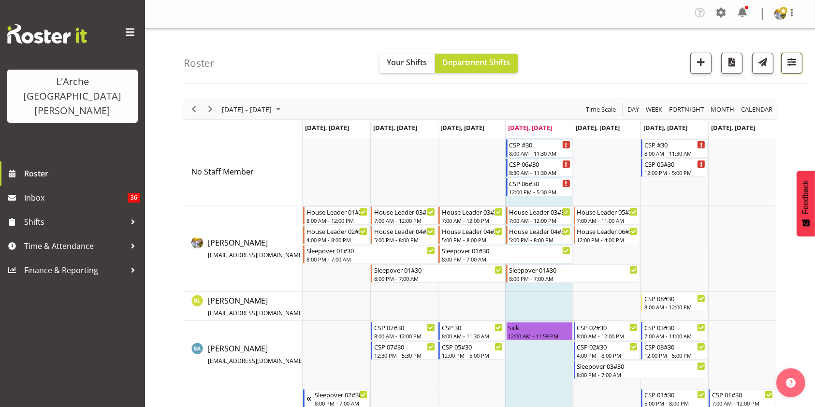
click at [797, 64] on span "button" at bounding box center [791, 62] width 13 height 13
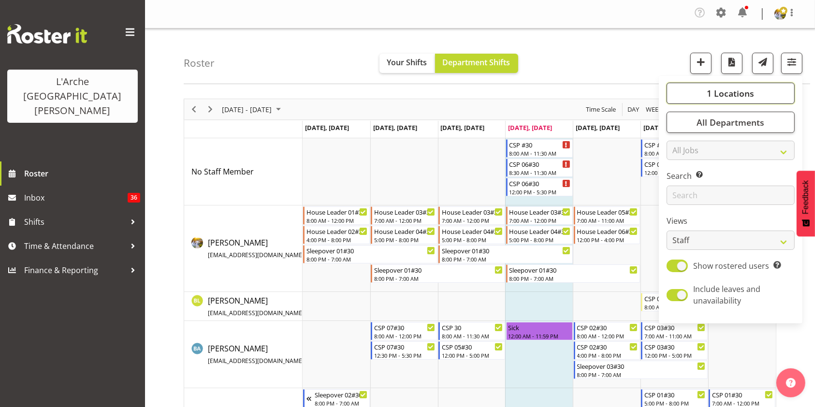
click at [714, 96] on span "1 Locations" at bounding box center [730, 93] width 47 height 12
click at [680, 162] on span at bounding box center [678, 164] width 8 height 8
click at [680, 162] on input "41" at bounding box center [677, 164] width 6 height 6
checkbox input "true"
